Goal: Information Seeking & Learning: Learn about a topic

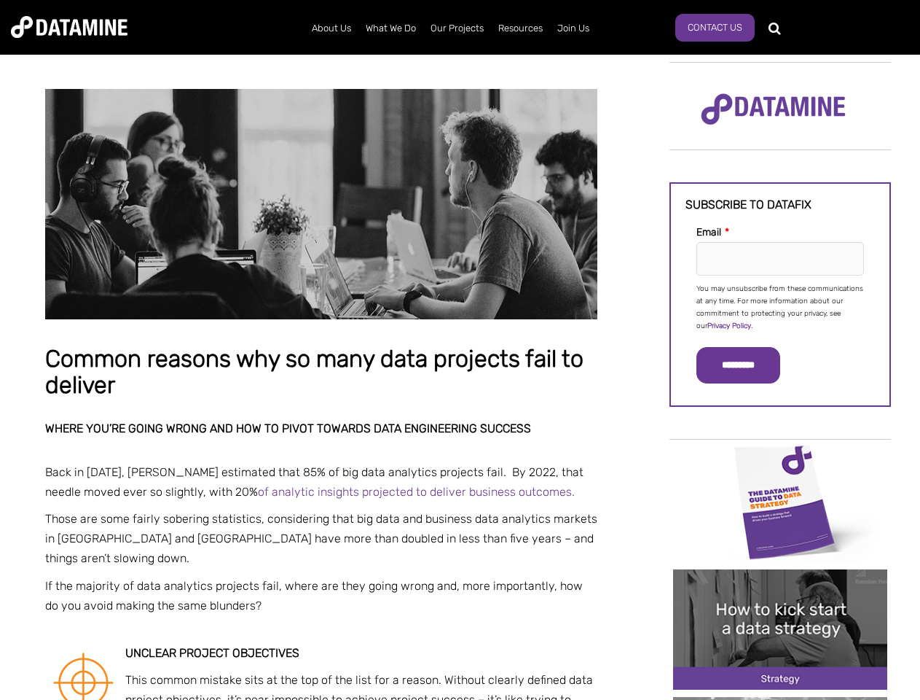
click at [781, 306] on p "You may unsubscribe from these communications at any time. For more information…" at bounding box center [781, 308] width 168 height 50
click at [747, 365] on input "*********" at bounding box center [739, 365] width 84 height 36
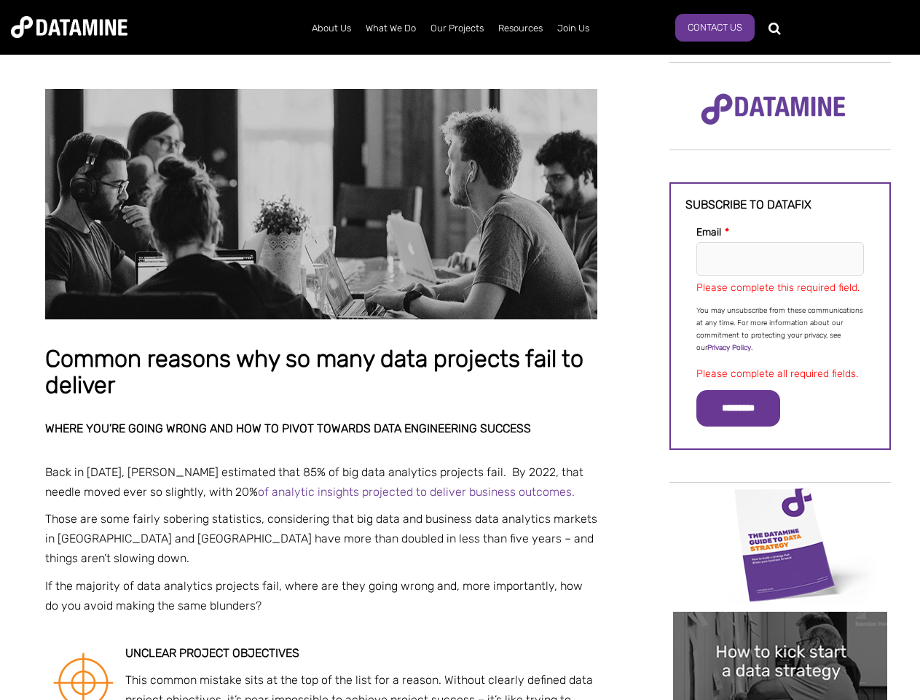
click at [781, 501] on img "Image grid with {{ image_count }} images." at bounding box center [780, 544] width 214 height 120
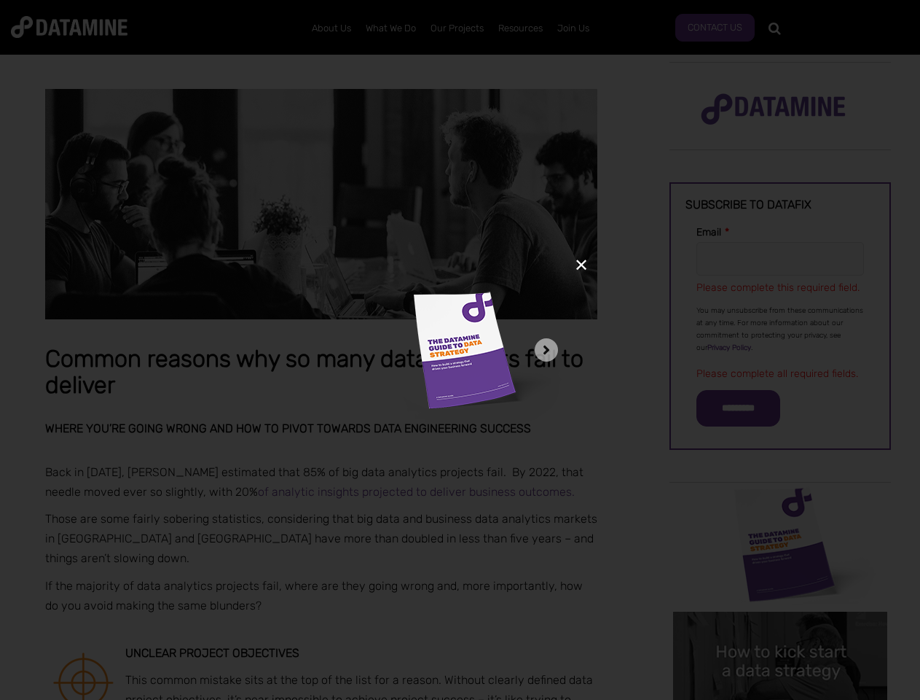
click at [781, 501] on div "✕" at bounding box center [460, 350] width 920 height 700
click at [781, 629] on div "✕" at bounding box center [460, 350] width 920 height 700
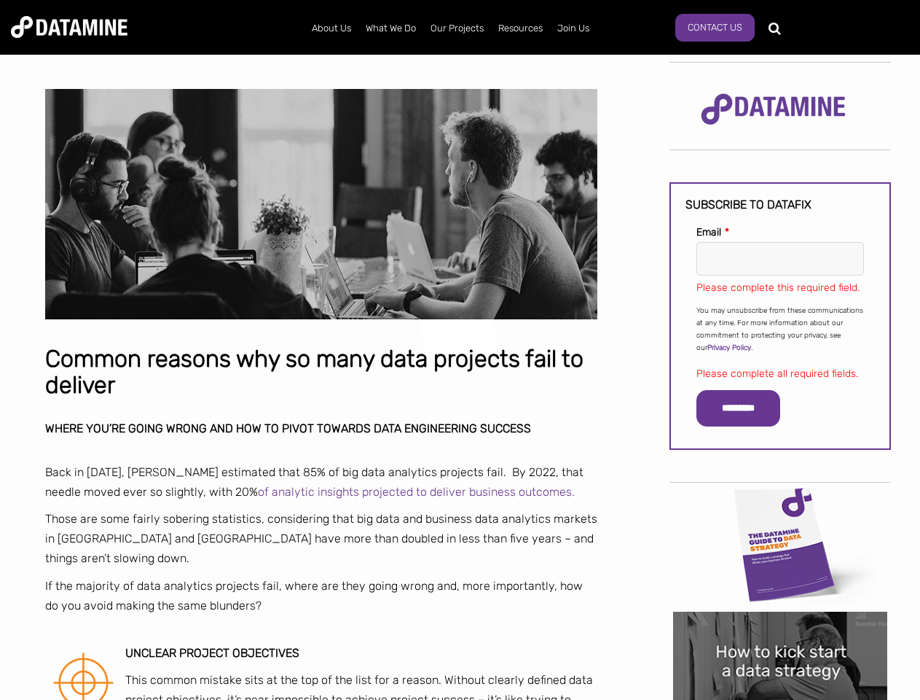
click at [781, 629] on img "Image grid with {{ image_count }} images." at bounding box center [780, 671] width 214 height 120
click at [781, 698] on div "✕" at bounding box center [460, 350] width 920 height 700
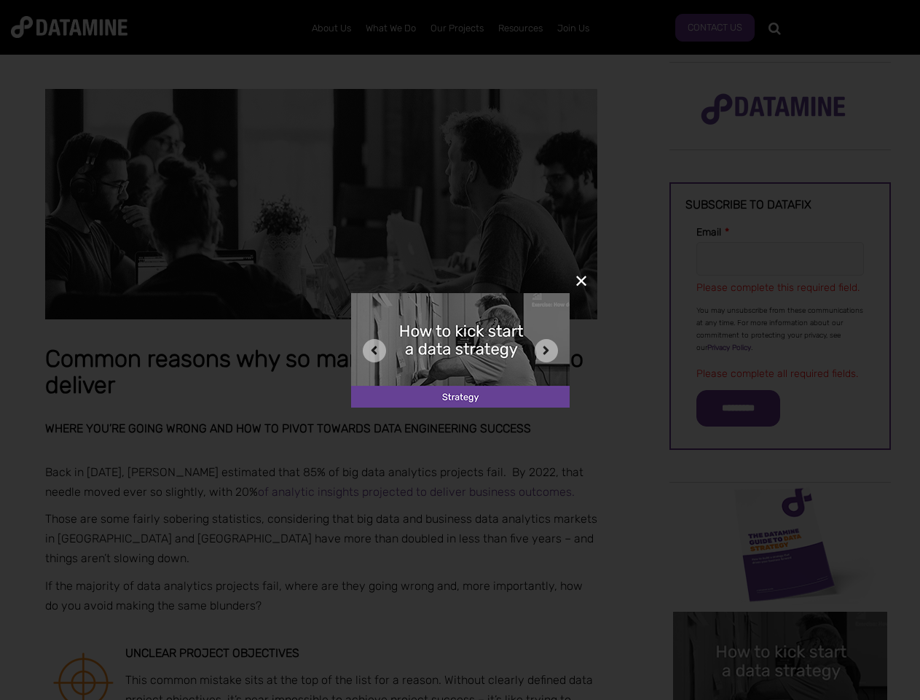
click at [781, 698] on div "✕" at bounding box center [460, 350] width 920 height 700
